Goal: Transaction & Acquisition: Purchase product/service

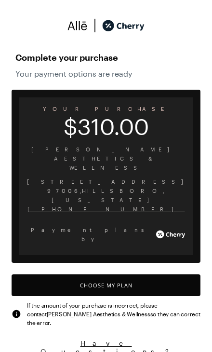
click at [129, 274] on button "Choose My Plan" at bounding box center [106, 285] width 189 height 22
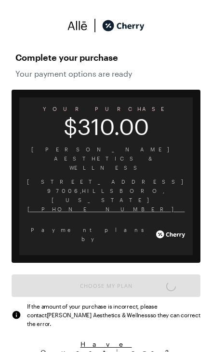
scroll to position [4, 0]
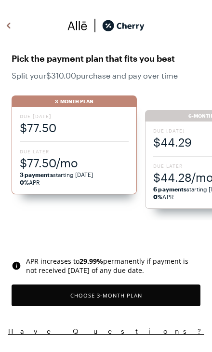
scroll to position [796, 0]
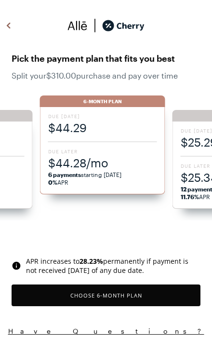
click at [84, 155] on span "$44.28/mo" at bounding box center [102, 163] width 109 height 16
click at [126, 297] on button "Choose 6 -Month Plan" at bounding box center [106, 295] width 189 height 22
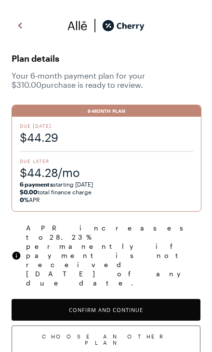
click at [142, 299] on button "Confirm and Continue" at bounding box center [106, 310] width 189 height 22
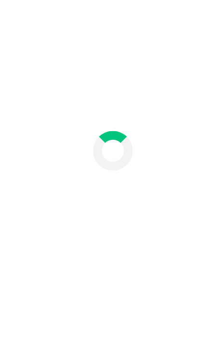
scroll to position [55, 0]
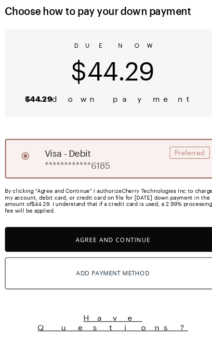
click at [120, 242] on button "Agree and Continue" at bounding box center [106, 253] width 189 height 22
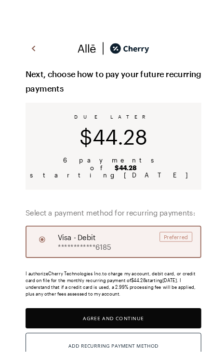
scroll to position [6, 0]
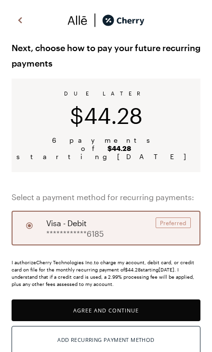
click at [120, 300] on button "Agree and Continue" at bounding box center [106, 310] width 189 height 22
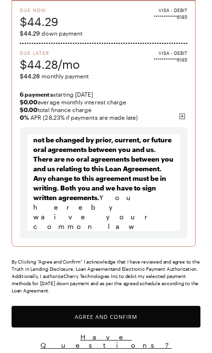
scroll to position [106, 0]
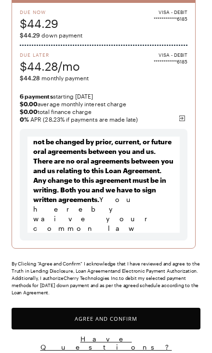
click at [113, 318] on button "Agree and Confirm" at bounding box center [106, 319] width 189 height 22
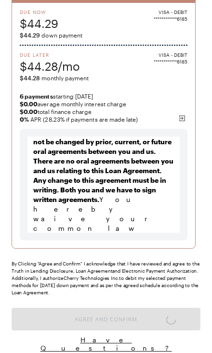
scroll to position [5, 0]
